Goal: Submit feedback/report problem

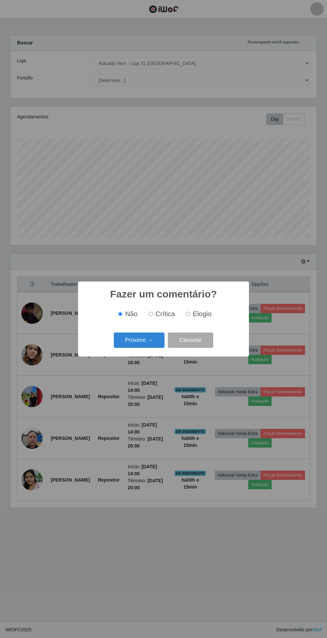
select select "437"
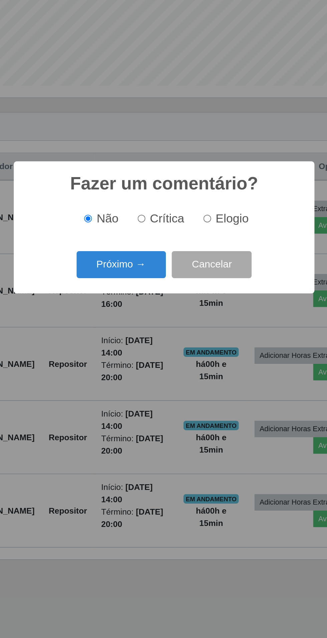
scroll to position [138, 306]
click at [150, 313] on input "Crítica" at bounding box center [150, 314] width 4 height 4
radio input "true"
click at [134, 336] on button "Próximo →" at bounding box center [139, 340] width 51 height 16
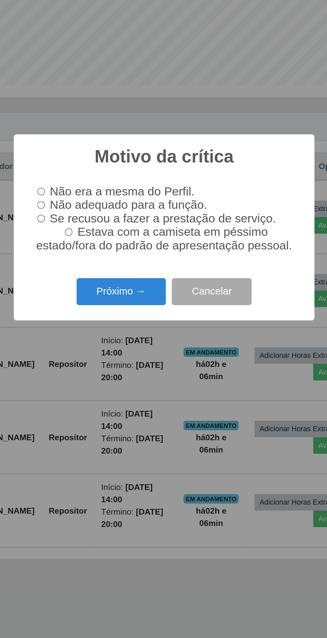
click at [111, 323] on input "Estava com a camiseta em péssimo estado/fora do padrão de apresentação pessoal." at bounding box center [109, 321] width 4 height 4
radio input "true"
click at [131, 353] on button "Próximo →" at bounding box center [139, 356] width 51 height 16
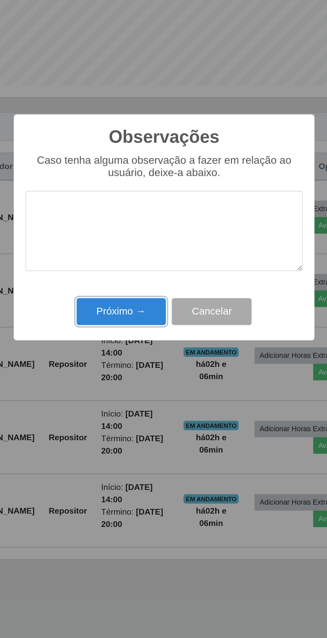
click at [123, 369] on button "Próximo →" at bounding box center [139, 367] width 51 height 16
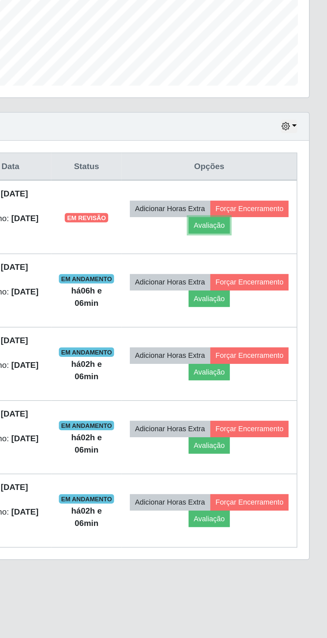
scroll to position [19, 0]
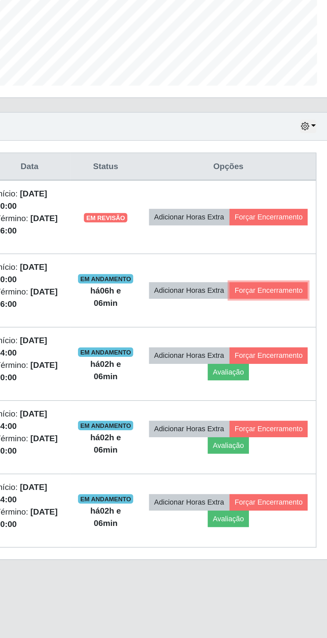
click at [276, 350] on button "Forçar Encerramento" at bounding box center [282, 354] width 45 height 9
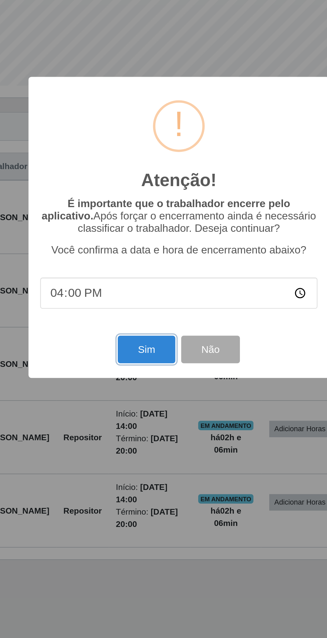
click at [142, 386] on button "Sim" at bounding box center [145, 388] width 32 height 16
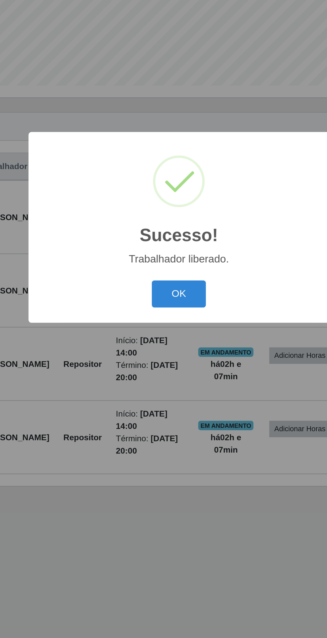
click at [167, 355] on button "OK" at bounding box center [163, 357] width 31 height 16
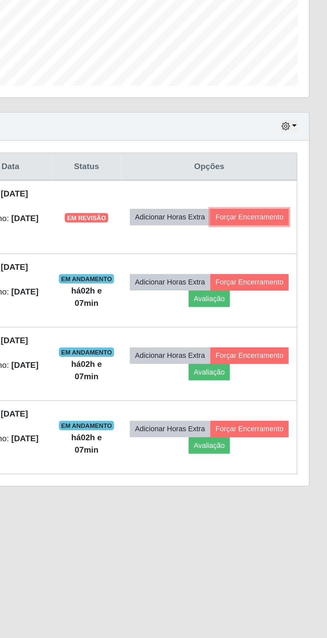
click at [278, 308] on button "Forçar Encerramento" at bounding box center [282, 312] width 45 height 9
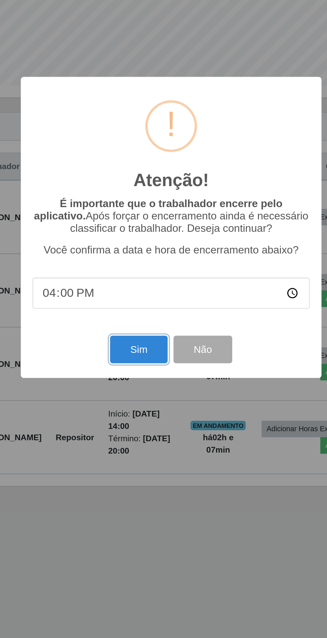
click at [137, 388] on button "Sim" at bounding box center [145, 388] width 32 height 16
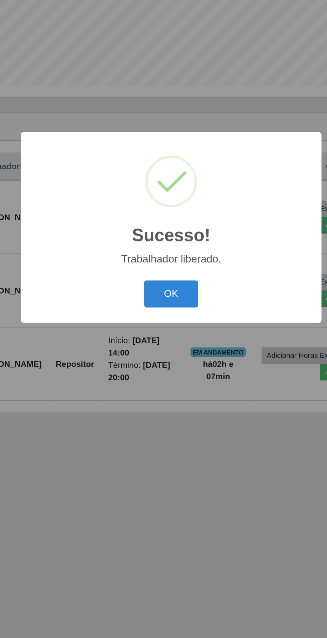
click at [167, 352] on button "OK" at bounding box center [163, 357] width 31 height 16
